Goal: Transaction & Acquisition: Purchase product/service

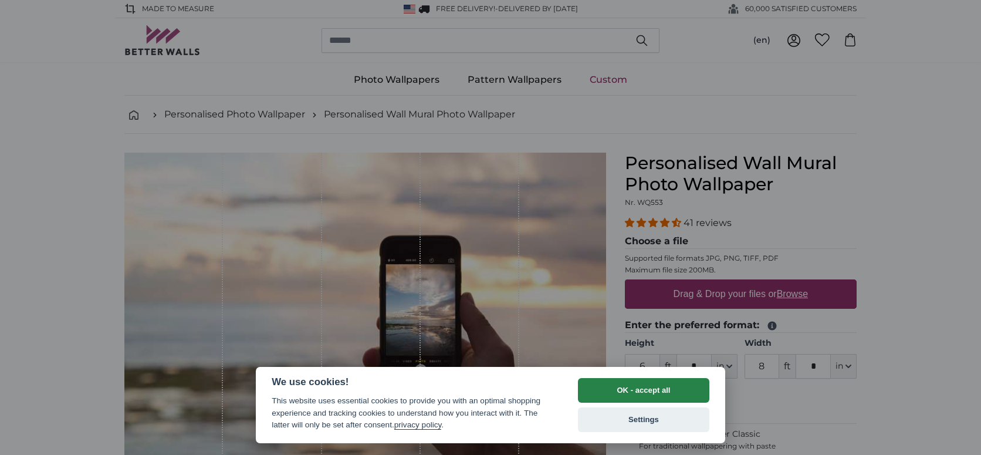
click at [615, 390] on button "OK - accept all" at bounding box center [643, 390] width 131 height 25
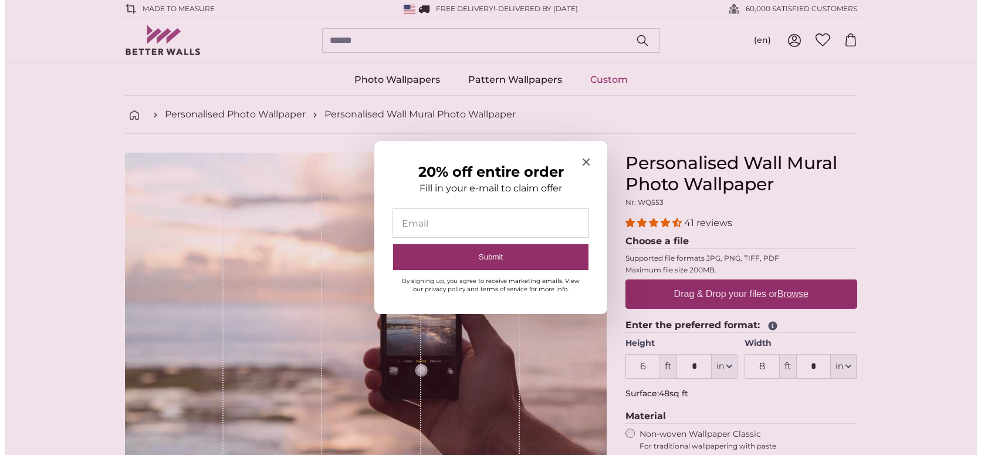
scroll to position [117, 0]
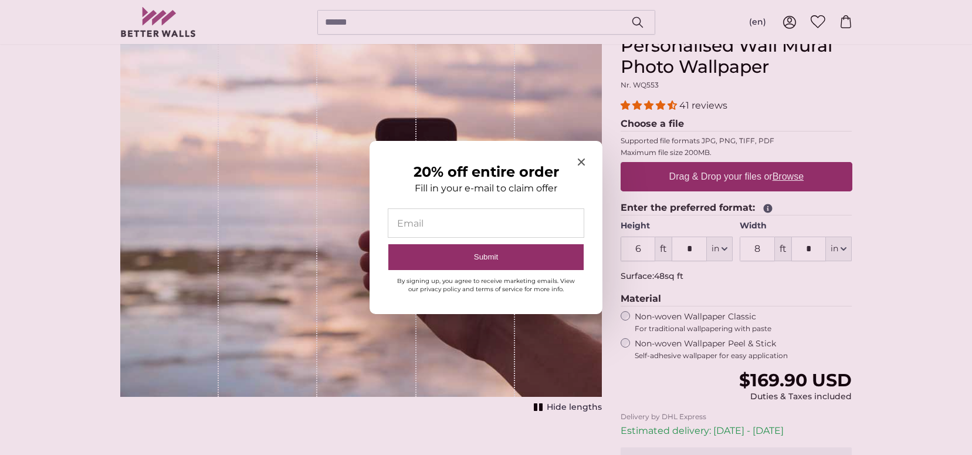
click at [481, 215] on input "20% off entire order" at bounding box center [485, 223] width 195 height 28
type input "**********"
click at [476, 254] on button "Submit" at bounding box center [485, 257] width 195 height 26
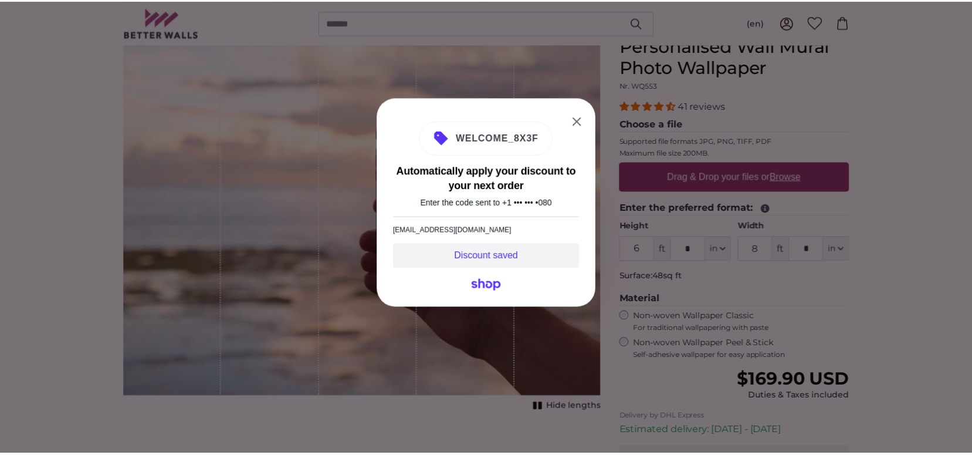
scroll to position [0, 0]
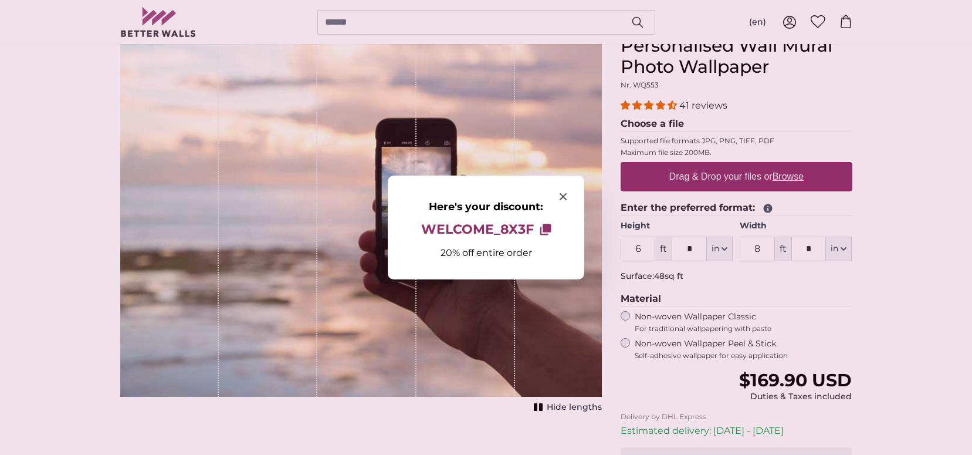
click at [491, 225] on span "WELCOME_8X3F" at bounding box center [477, 229] width 113 height 15
click at [561, 193] on icon "Close modal" at bounding box center [563, 196] width 7 height 7
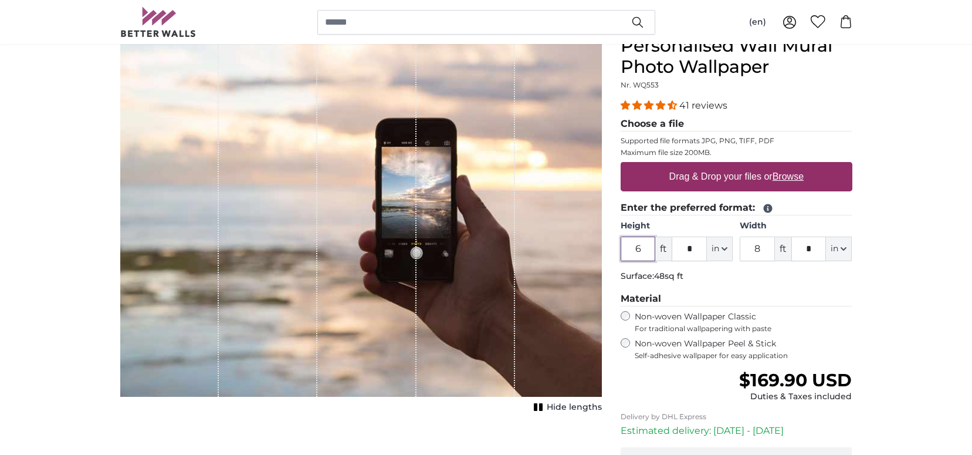
drag, startPoint x: 639, startPoint y: 250, endPoint x: 626, endPoint y: 246, distance: 13.9
click at [626, 246] on input "6" at bounding box center [638, 248] width 35 height 25
type input "8"
drag, startPoint x: 762, startPoint y: 244, endPoint x: 700, endPoint y: 238, distance: 61.9
click at [700, 238] on div "Height 8 ft * in Centimeter (cm) Inches (inch) Feet (ft. in.) Width 8 ft * in C…" at bounding box center [737, 240] width 232 height 41
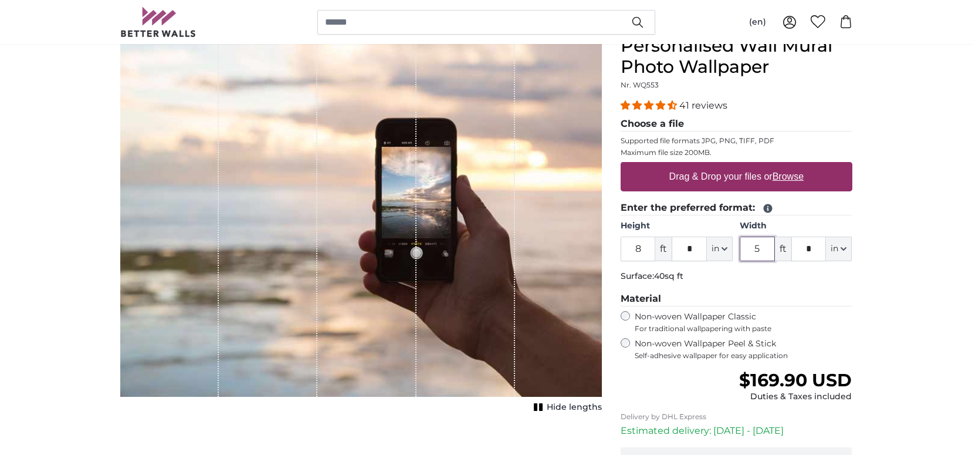
type input "5"
click at [750, 175] on label "Drag & Drop your files or Browse" at bounding box center [736, 176] width 144 height 23
click at [750, 165] on input "Drag & Drop your files or Browse" at bounding box center [737, 164] width 232 height 4
type input "**********"
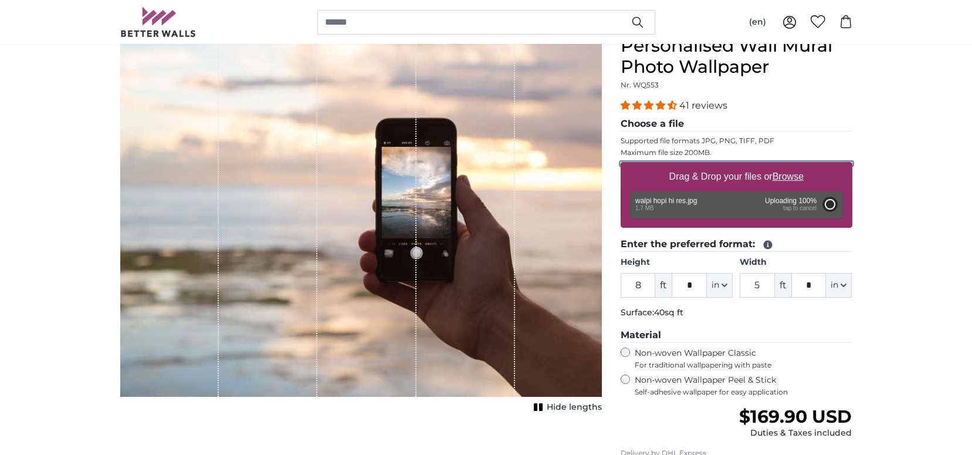
type input "6"
type input "7"
type input "***"
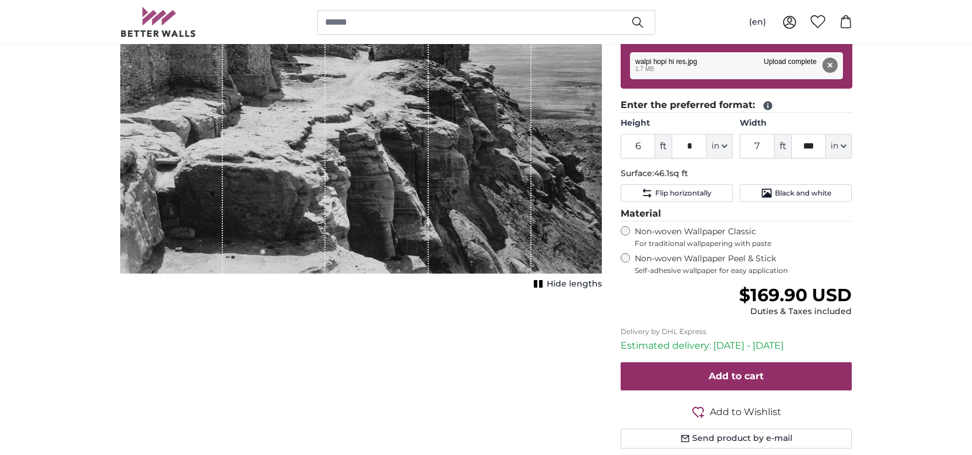
scroll to position [293, 0]
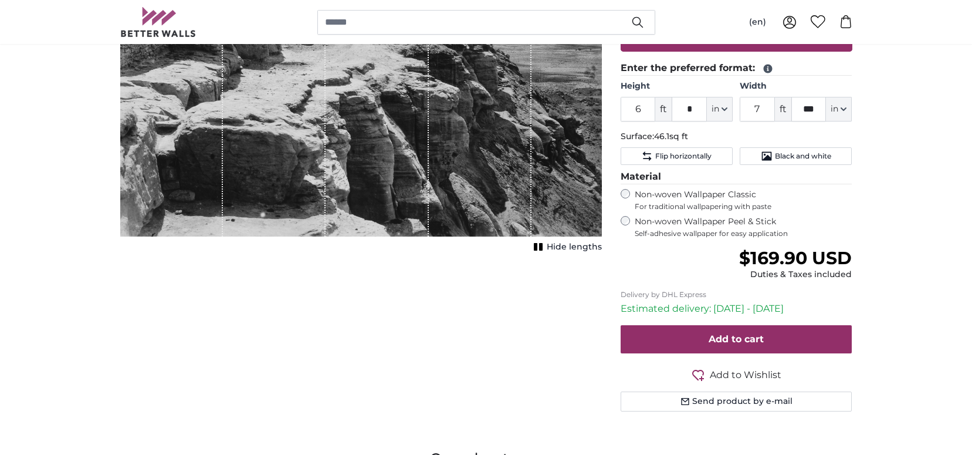
click at [709, 227] on label "Non-woven Wallpaper Peel & Stick Self-adhesive wallpaper for easy application" at bounding box center [744, 227] width 218 height 22
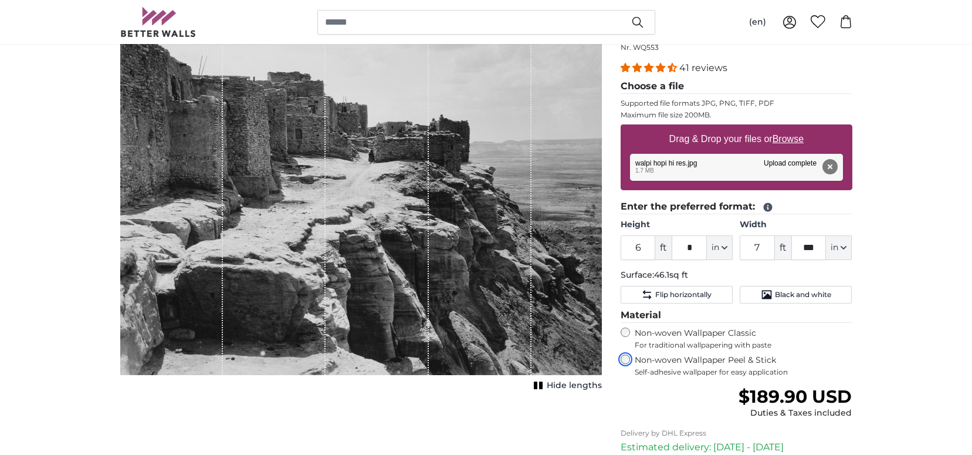
scroll to position [176, 0]
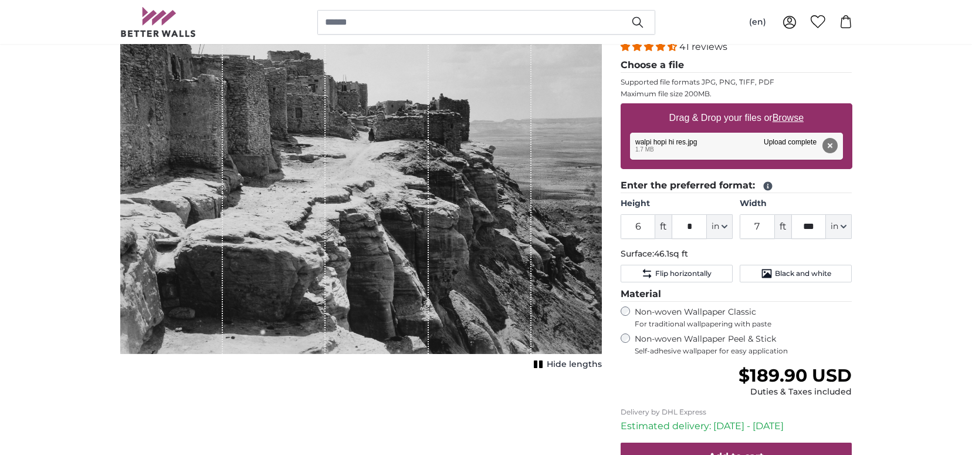
click at [560, 360] on span "Hide lengths" at bounding box center [574, 364] width 55 height 12
click at [560, 360] on span "Show lengths" at bounding box center [572, 364] width 59 height 12
click at [560, 360] on span "Hide lengths" at bounding box center [574, 364] width 55 height 12
click at [555, 361] on span "Show lengths" at bounding box center [572, 364] width 59 height 12
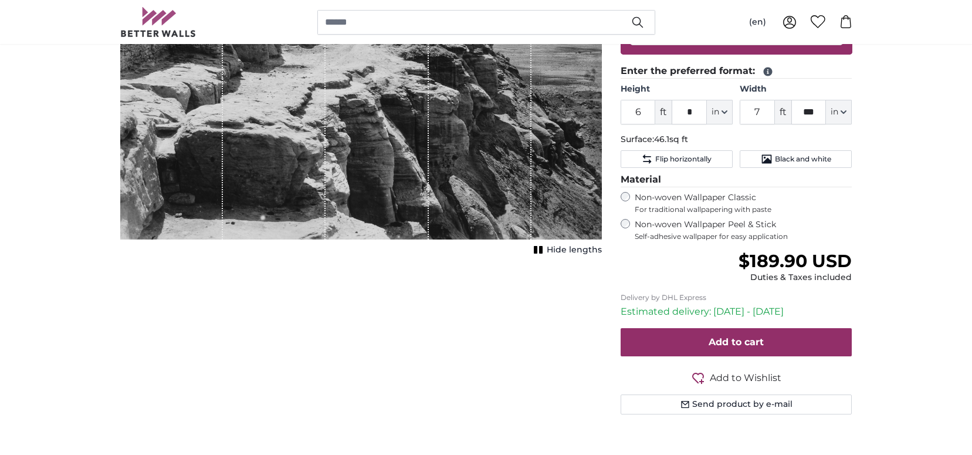
scroll to position [293, 0]
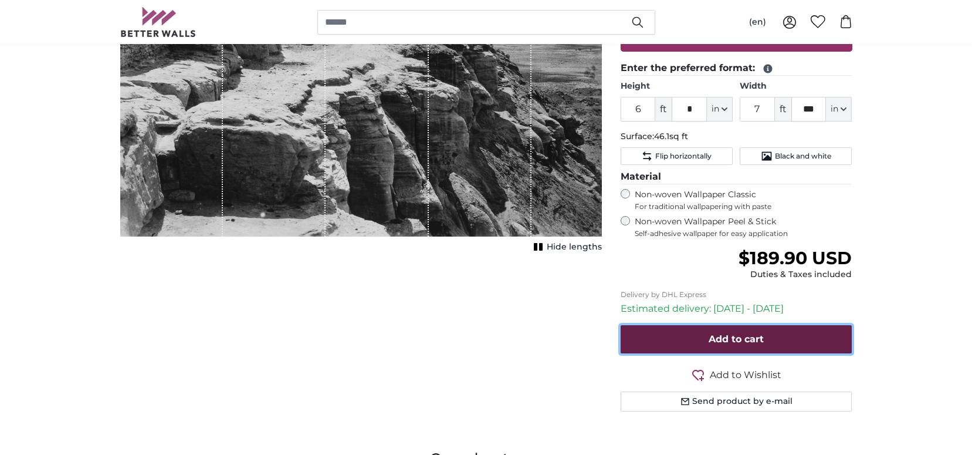
click at [711, 343] on span "Add to cart" at bounding box center [736, 338] width 55 height 11
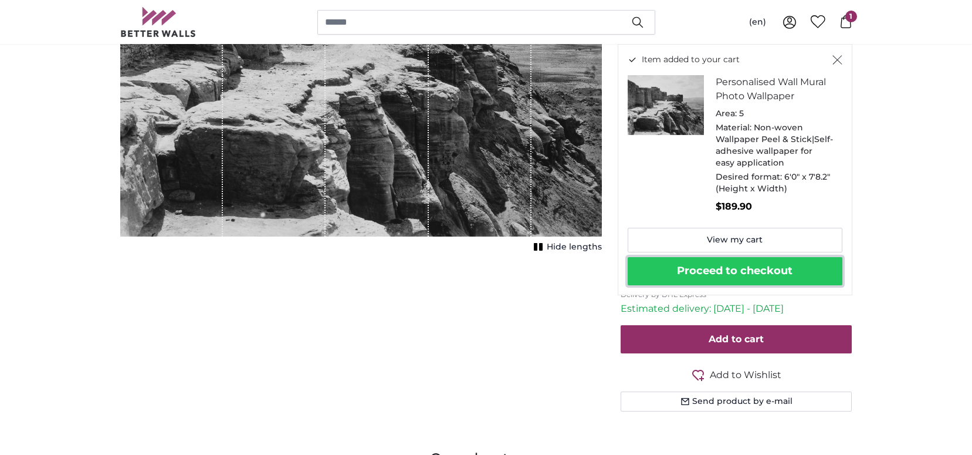
click at [750, 268] on button "Proceed to checkout" at bounding box center [735, 271] width 215 height 28
